Goal: Task Accomplishment & Management: Use online tool/utility

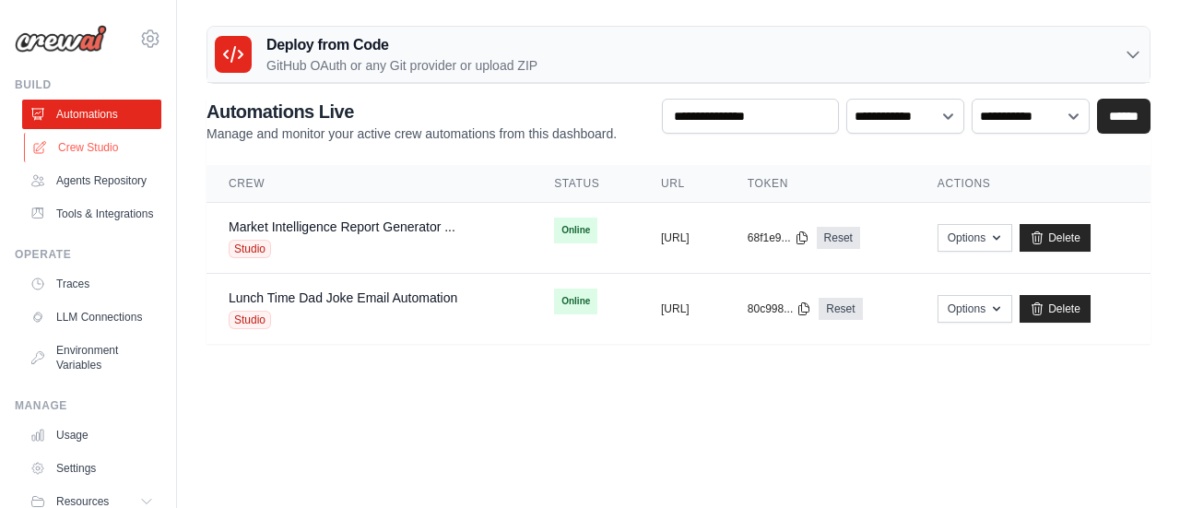
click at [108, 144] on link "Crew Studio" at bounding box center [93, 148] width 139 height 30
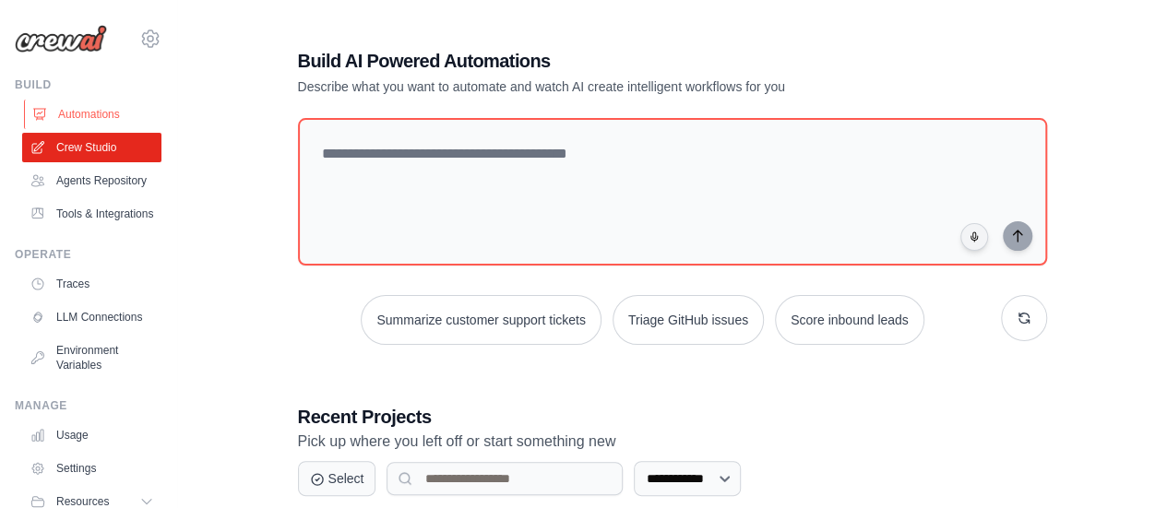
click at [107, 109] on link "Automations" at bounding box center [93, 115] width 139 height 30
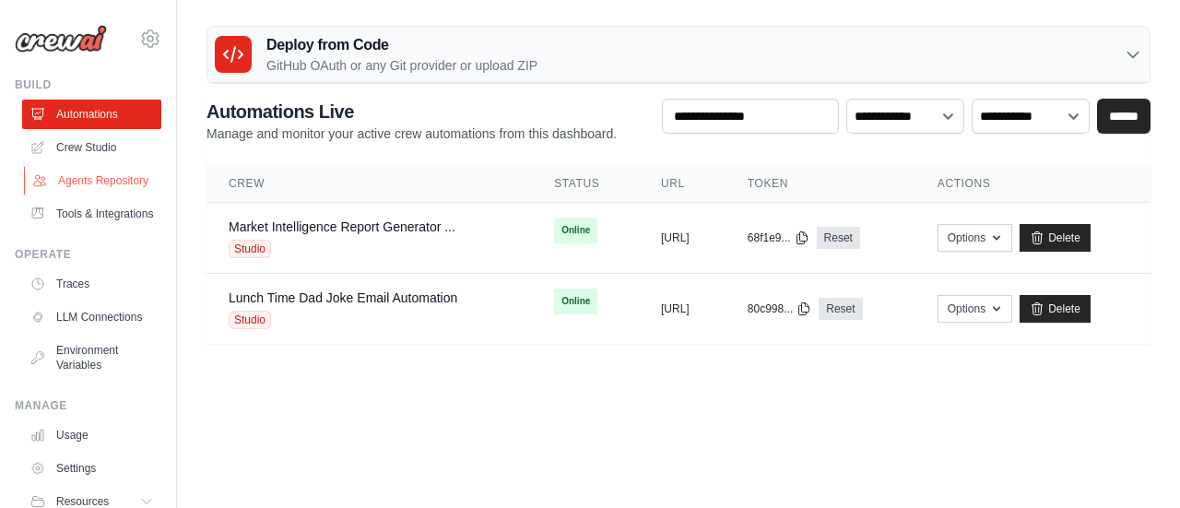
click at [89, 195] on link "Agents Repository" at bounding box center [93, 181] width 139 height 30
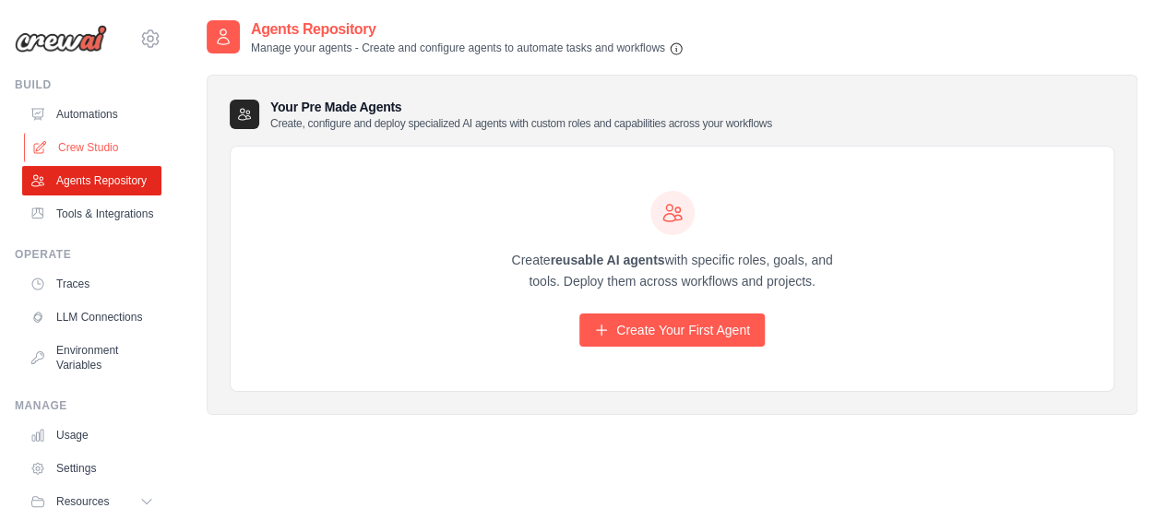
click at [101, 142] on link "Crew Studio" at bounding box center [93, 148] width 139 height 30
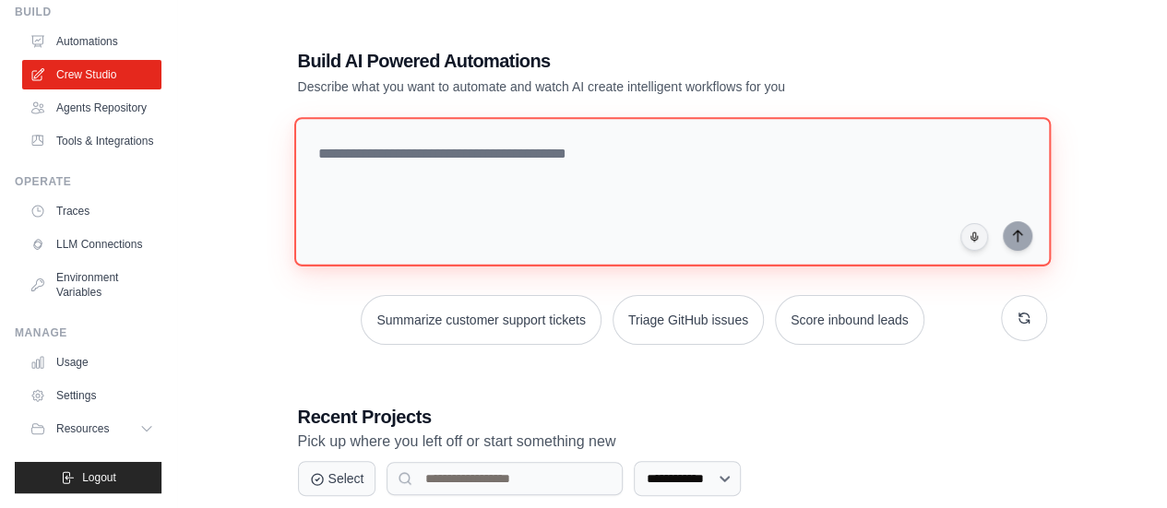
click at [487, 173] on textarea at bounding box center [671, 191] width 756 height 149
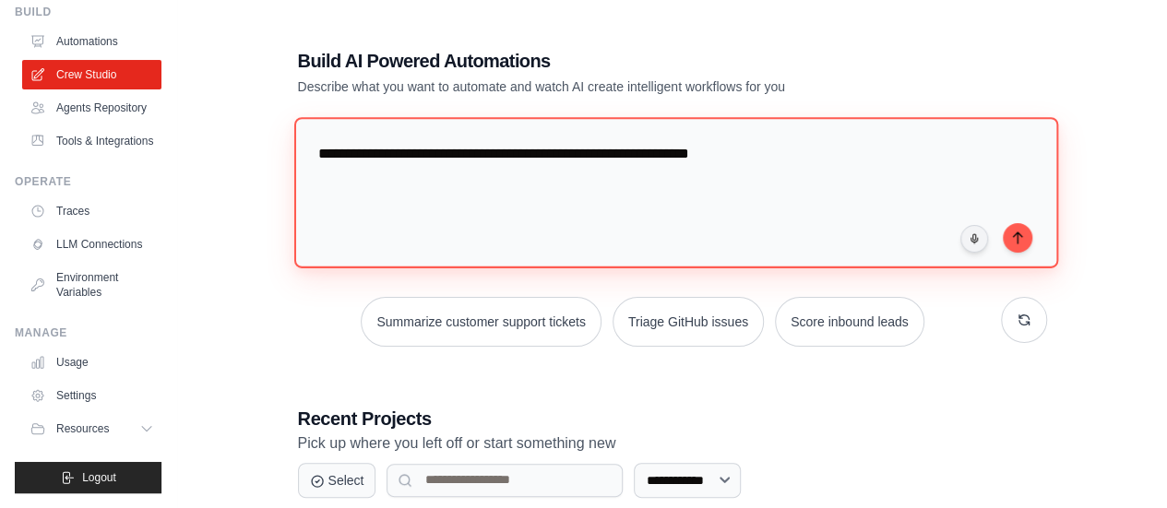
type textarea "**********"
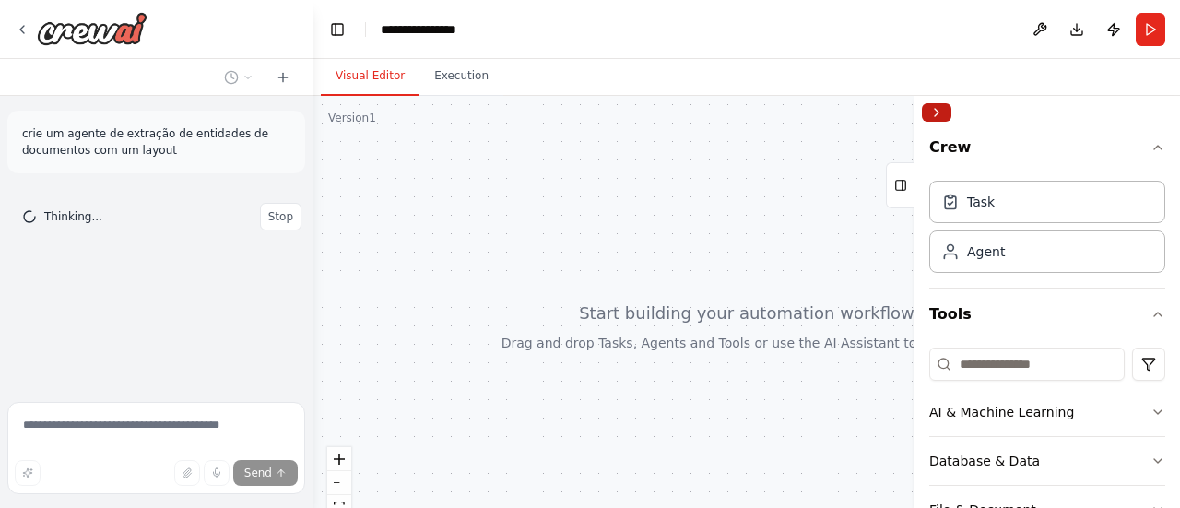
click at [940, 108] on button "Collapse right sidebar" at bounding box center [937, 112] width 30 height 18
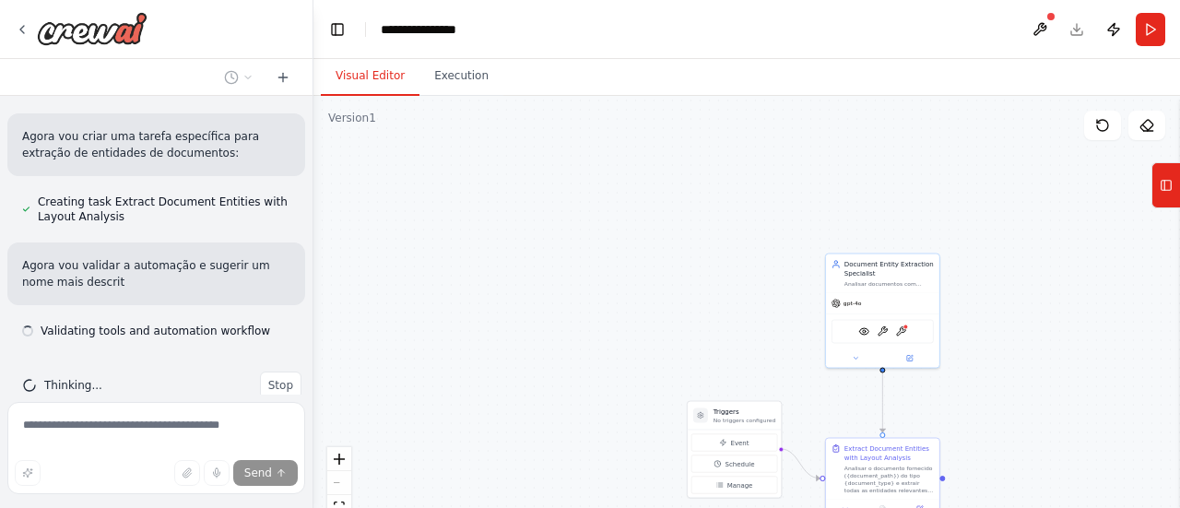
scroll to position [803, 0]
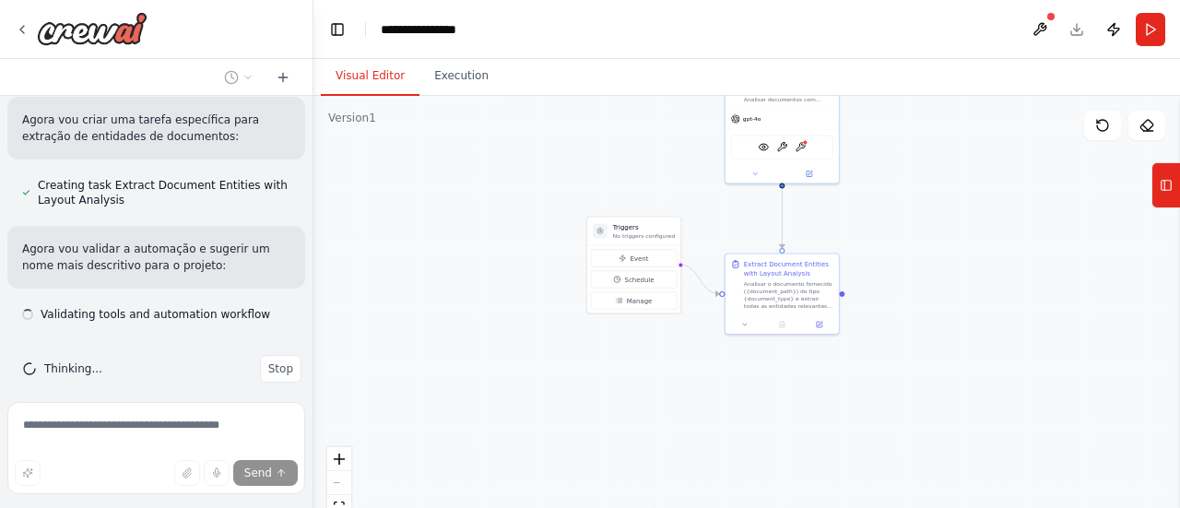
drag, startPoint x: 985, startPoint y: 431, endPoint x: 880, endPoint y: 233, distance: 223.6
click at [880, 233] on div ".deletable-edge-delete-btn { width: 20px; height: 20px; border: 0px solid #ffff…" at bounding box center [747, 326] width 867 height 461
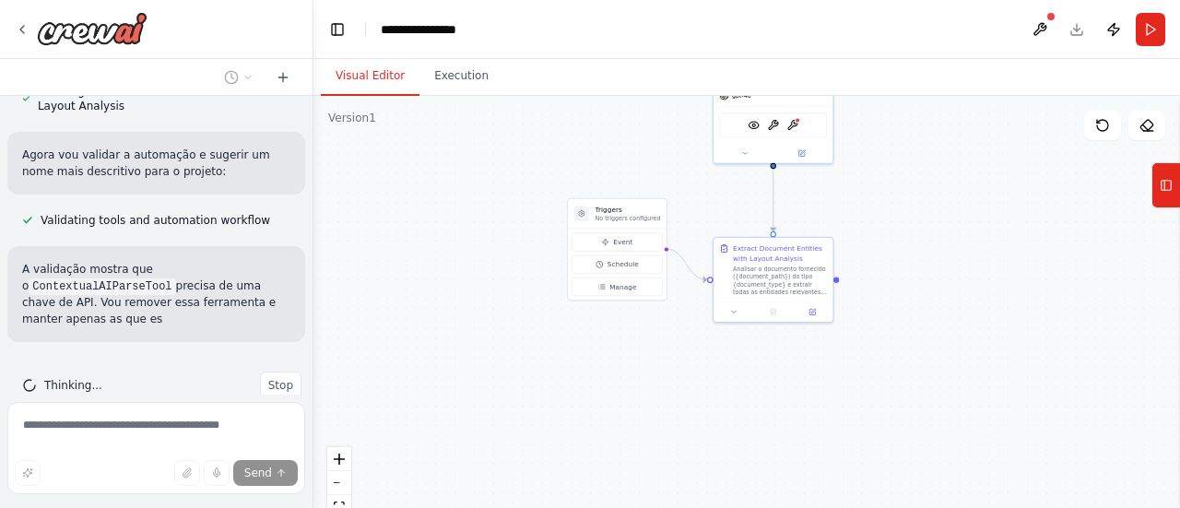
scroll to position [914, 0]
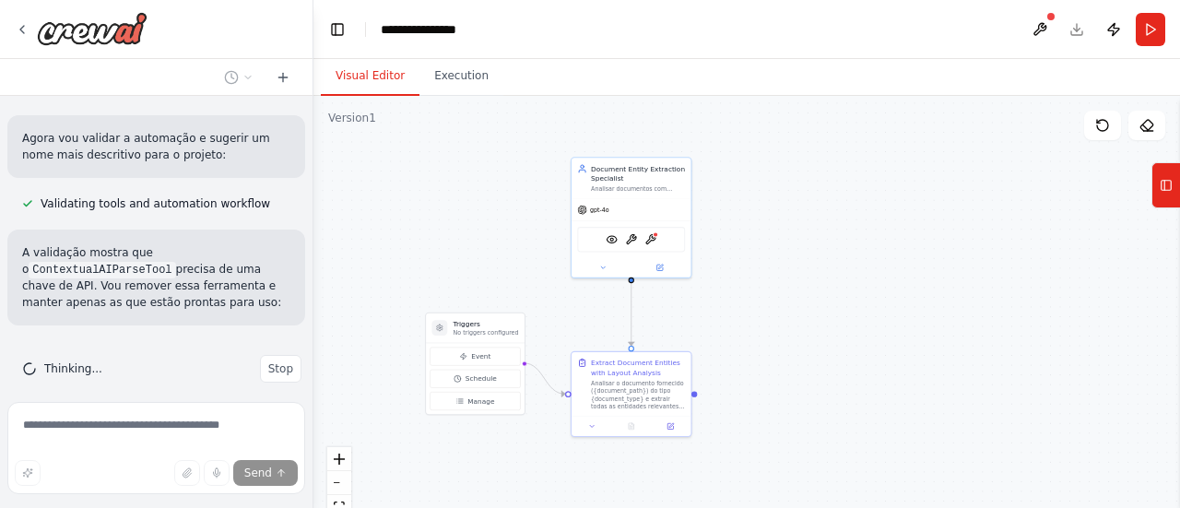
drag, startPoint x: 944, startPoint y: 196, endPoint x: 802, endPoint y: 310, distance: 182.3
click at [802, 310] on div ".deletable-edge-delete-btn { width: 20px; height: 20px; border: 0px solid #ffff…" at bounding box center [747, 326] width 867 height 461
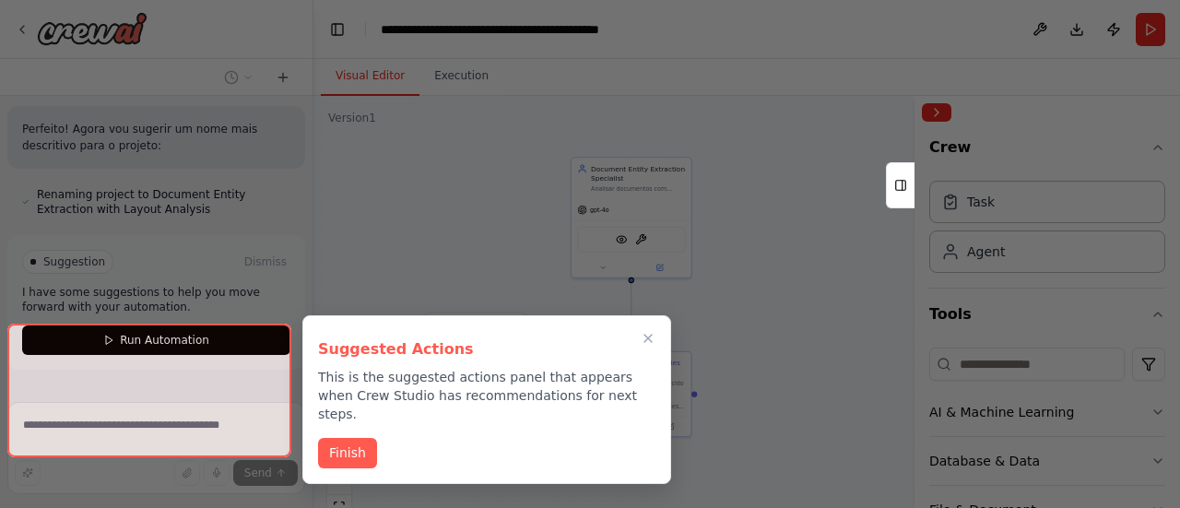
scroll to position [1501, 0]
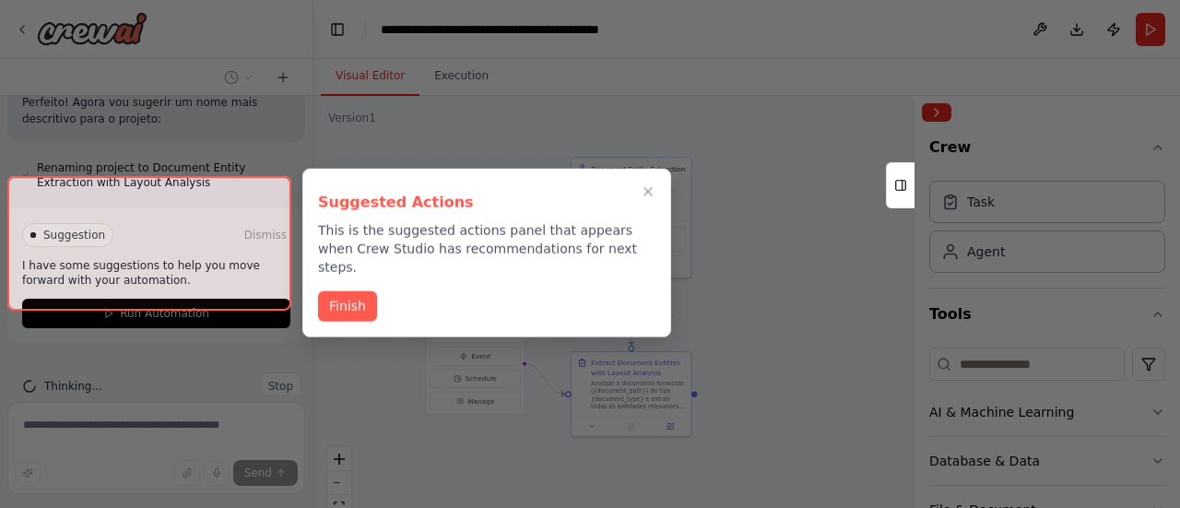
click at [758, 261] on div at bounding box center [590, 254] width 1180 height 508
click at [651, 184] on icon "Close walkthrough" at bounding box center [648, 192] width 17 height 17
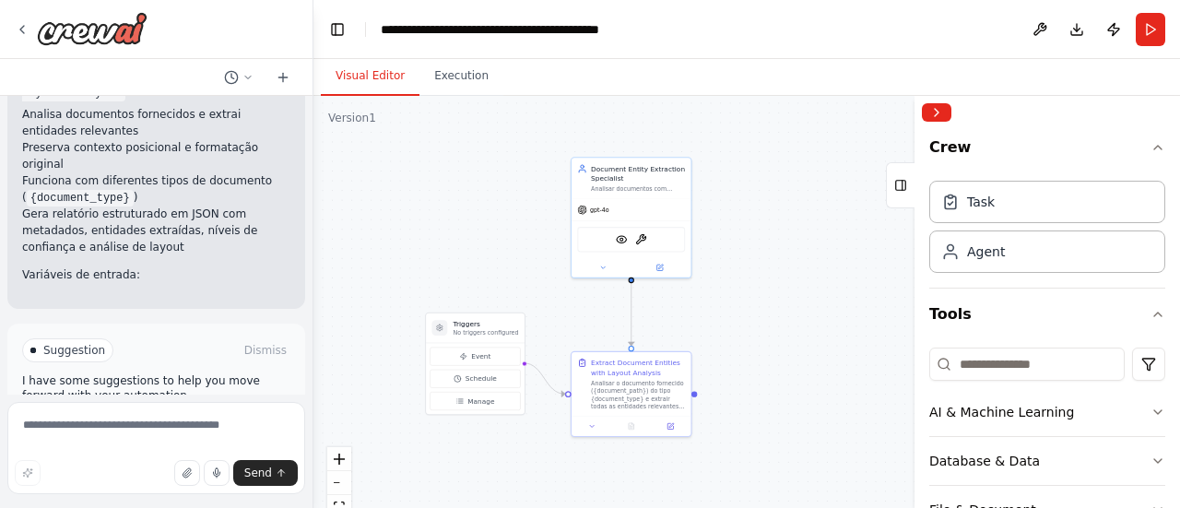
scroll to position [2006, 0]
